Goal: Task Accomplishment & Management: Use online tool/utility

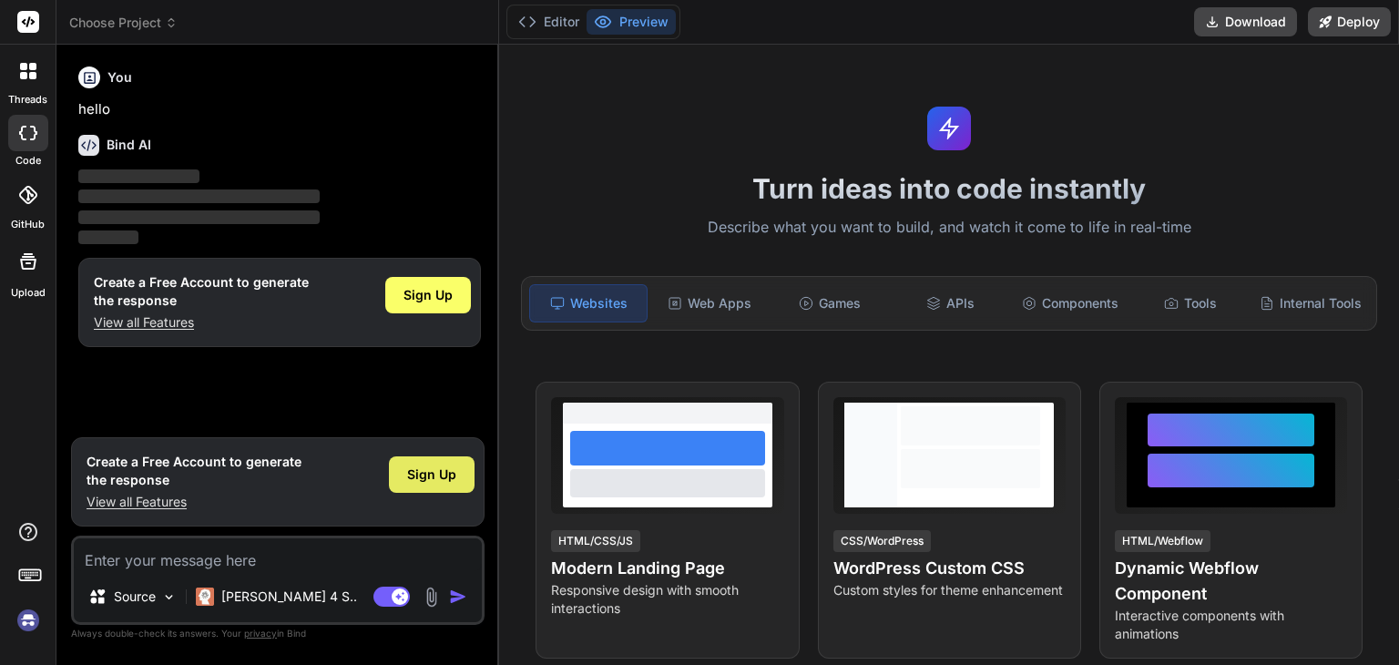
click at [419, 477] on span "Sign Up" at bounding box center [431, 475] width 49 height 18
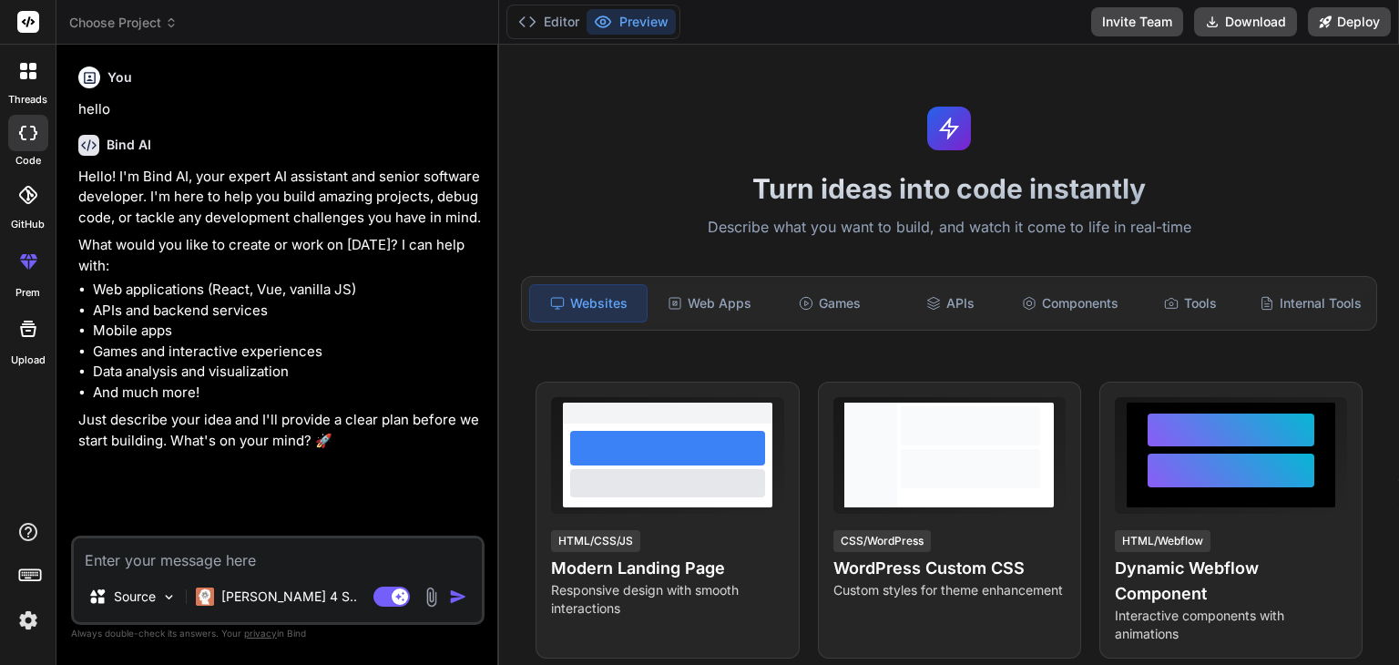
type textarea "x"
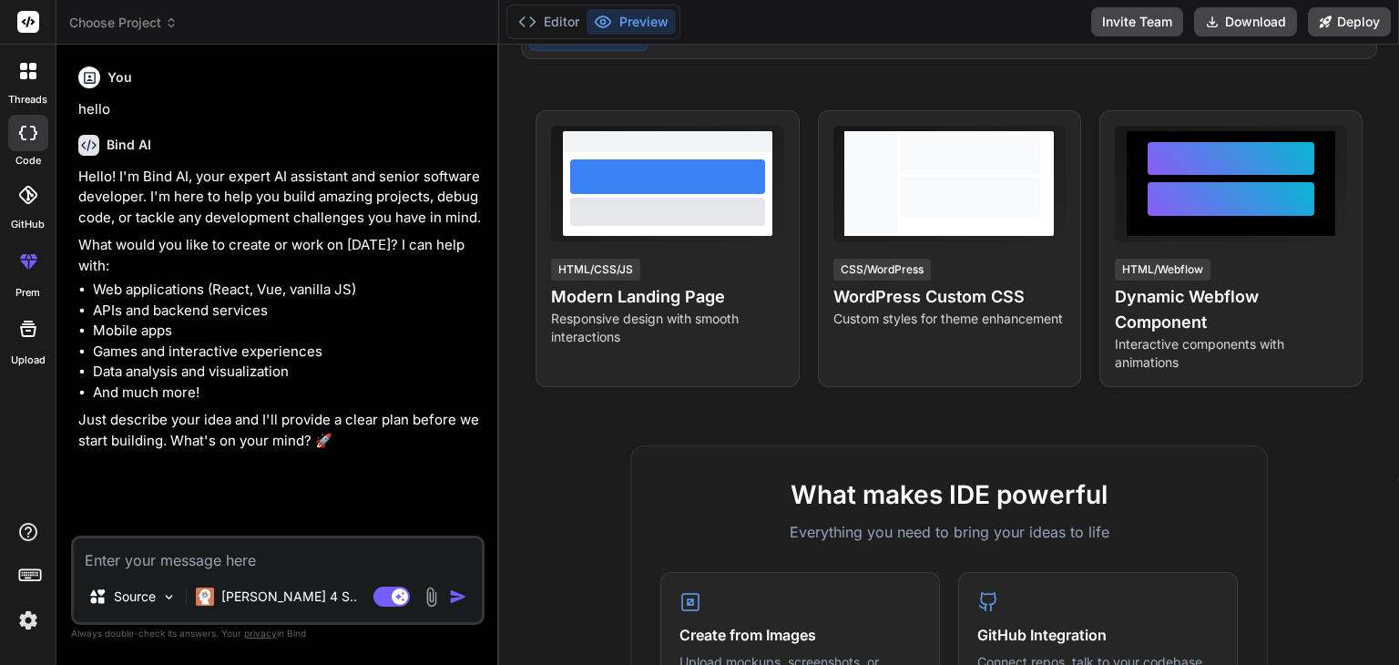
scroll to position [273, 0]
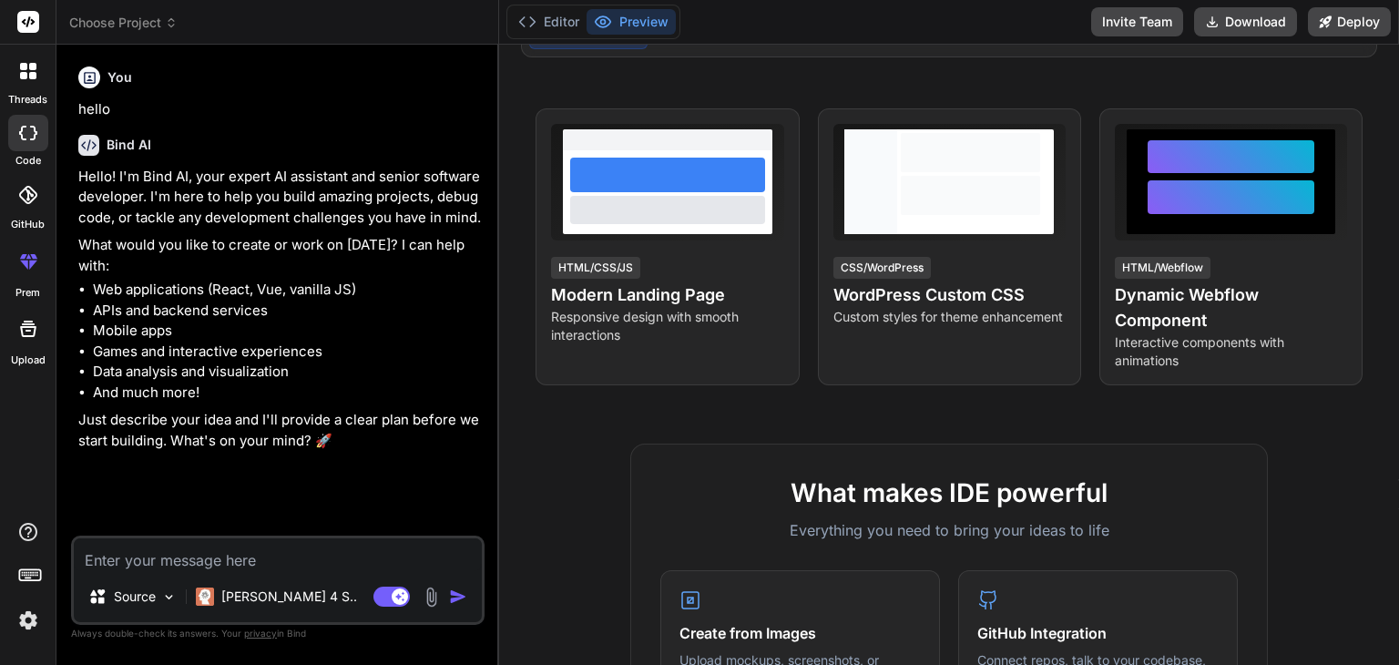
click at [28, 623] on img at bounding box center [28, 620] width 31 height 31
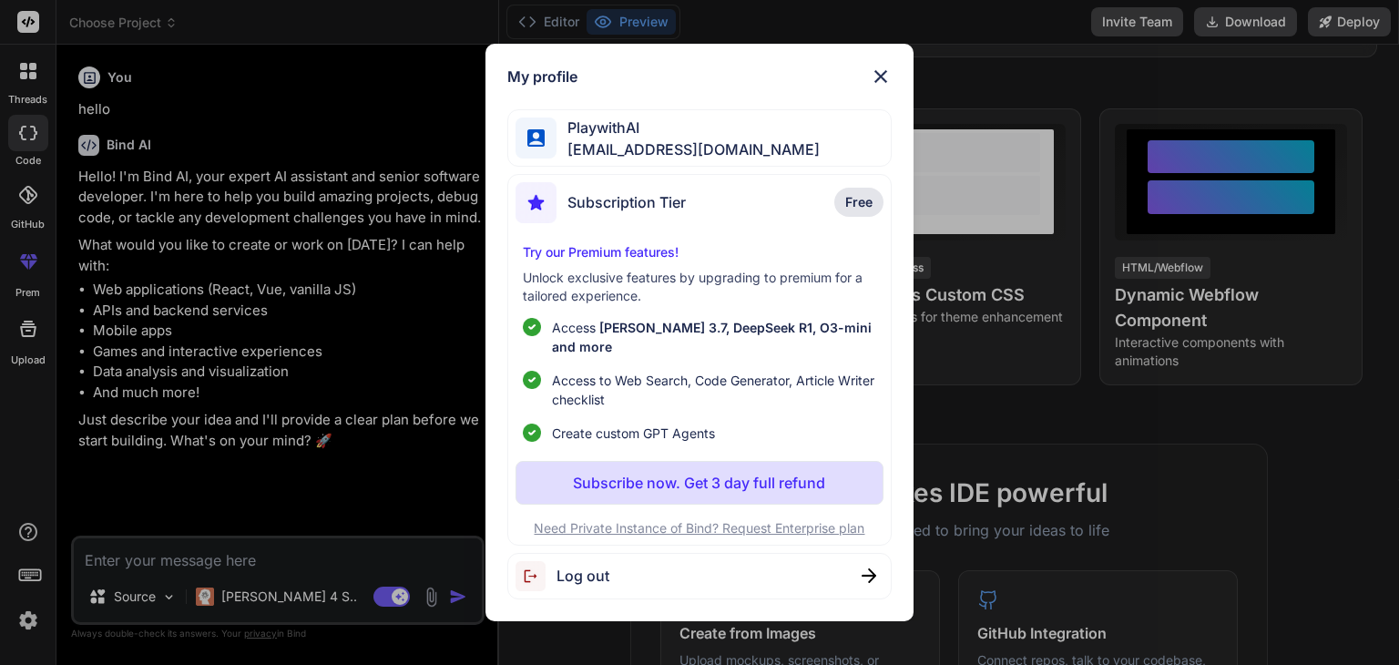
click at [882, 85] on img at bounding box center [881, 77] width 22 height 22
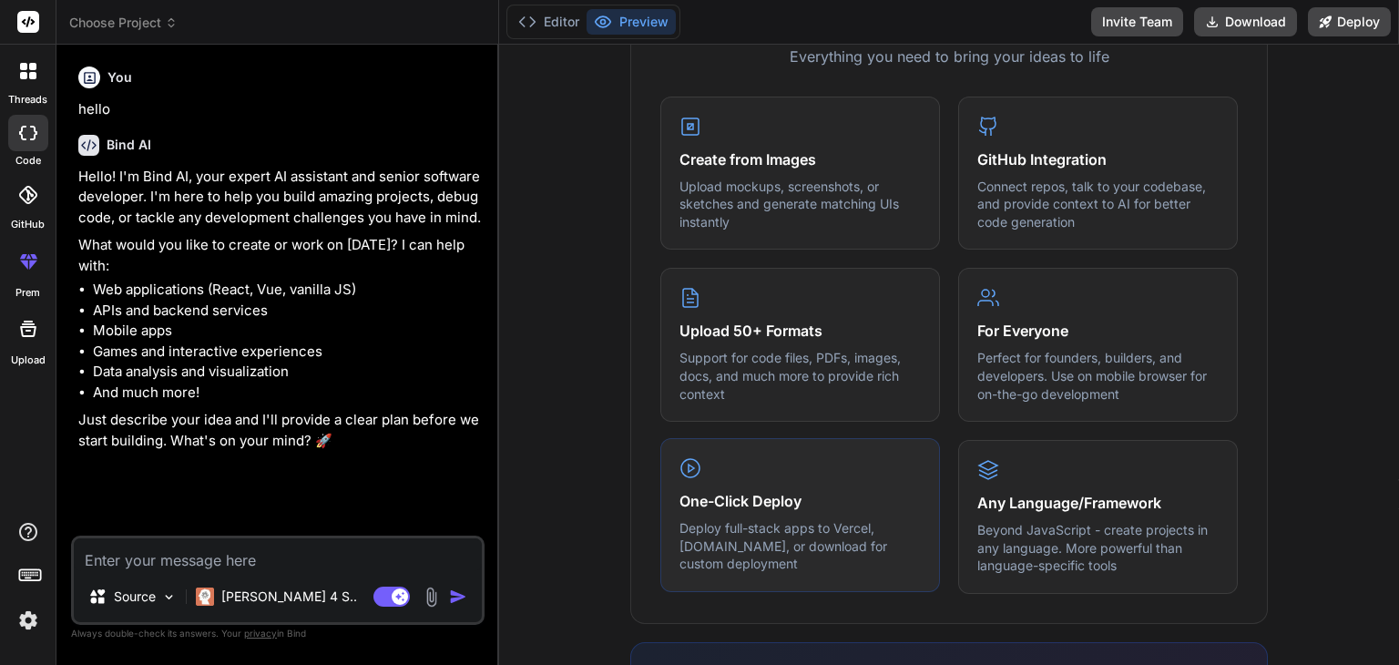
scroll to position [1126, 0]
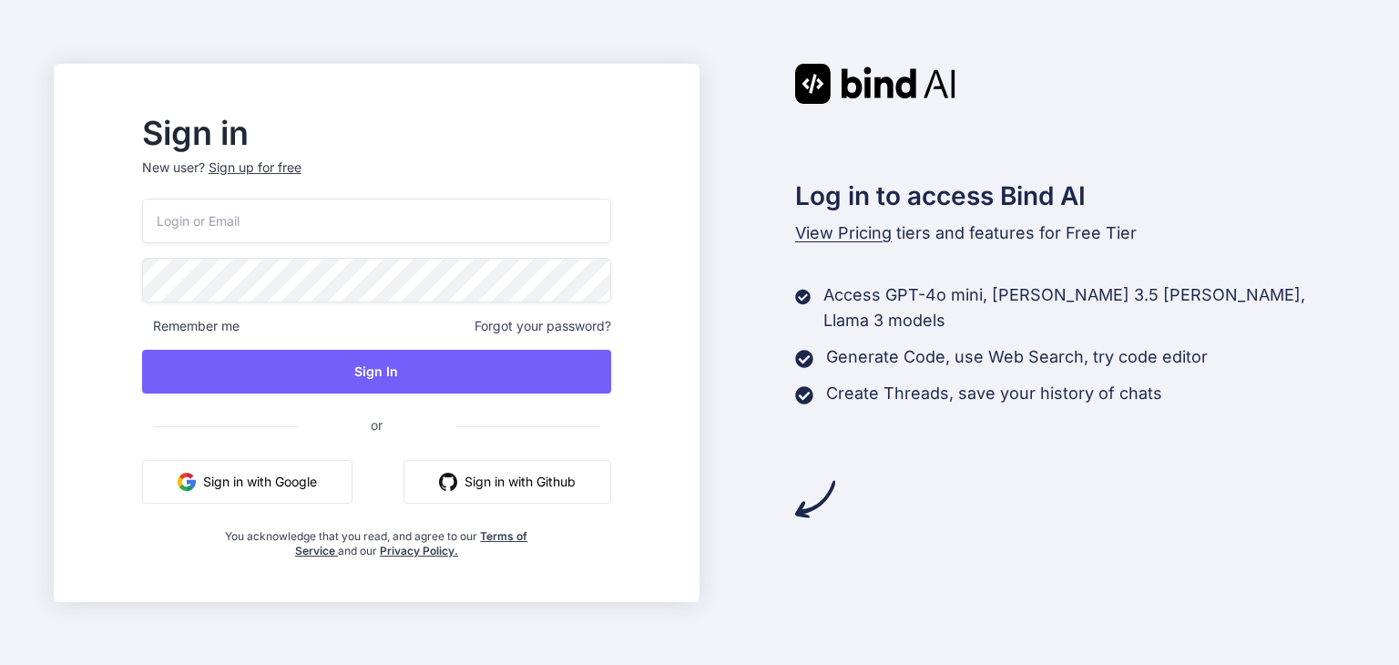
click at [259, 475] on button "Sign in with Google" at bounding box center [247, 482] width 210 height 44
